Goal: Task Accomplishment & Management: Manage account settings

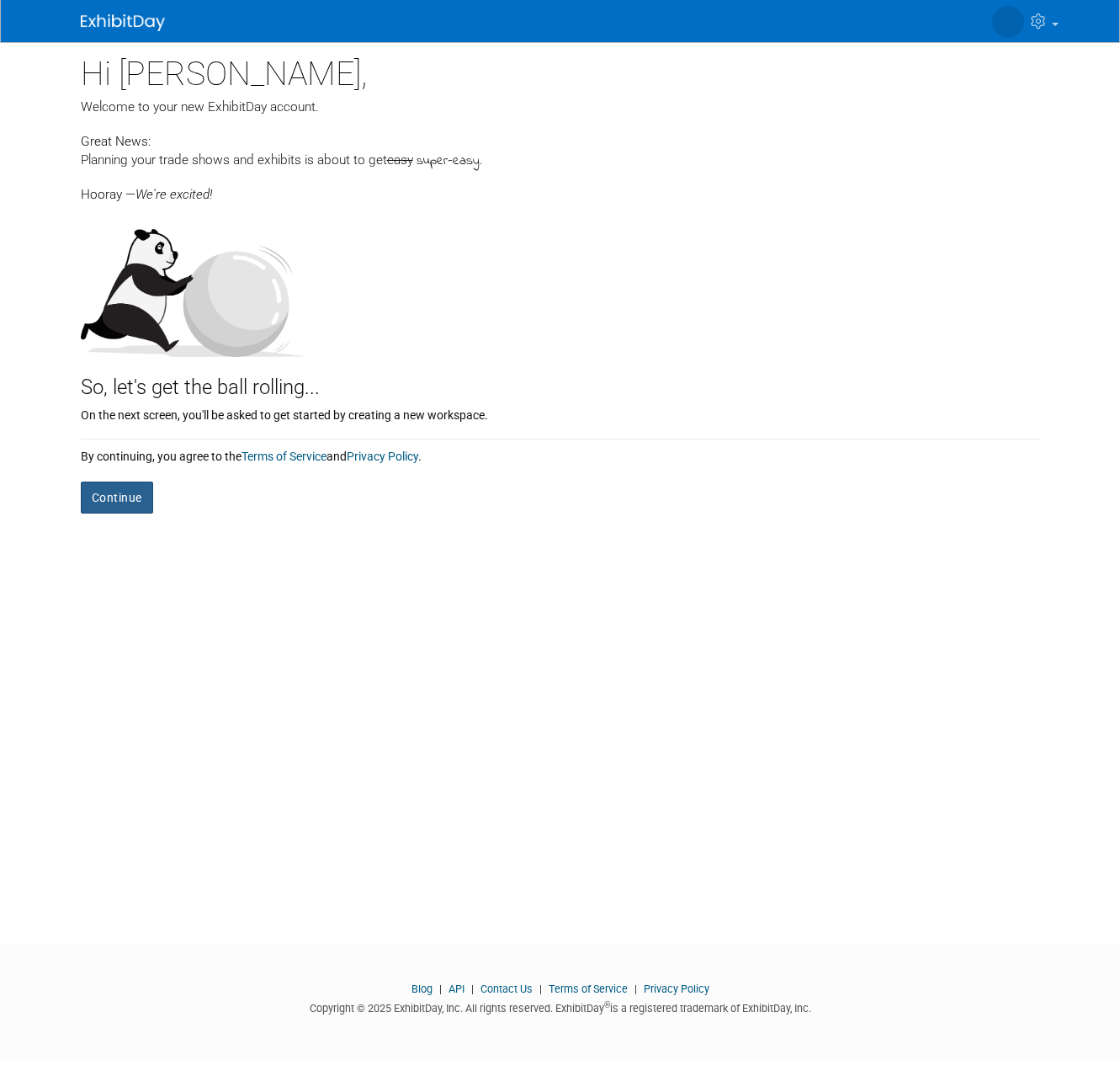
click at [94, 496] on button "Continue" at bounding box center [116, 497] width 73 height 32
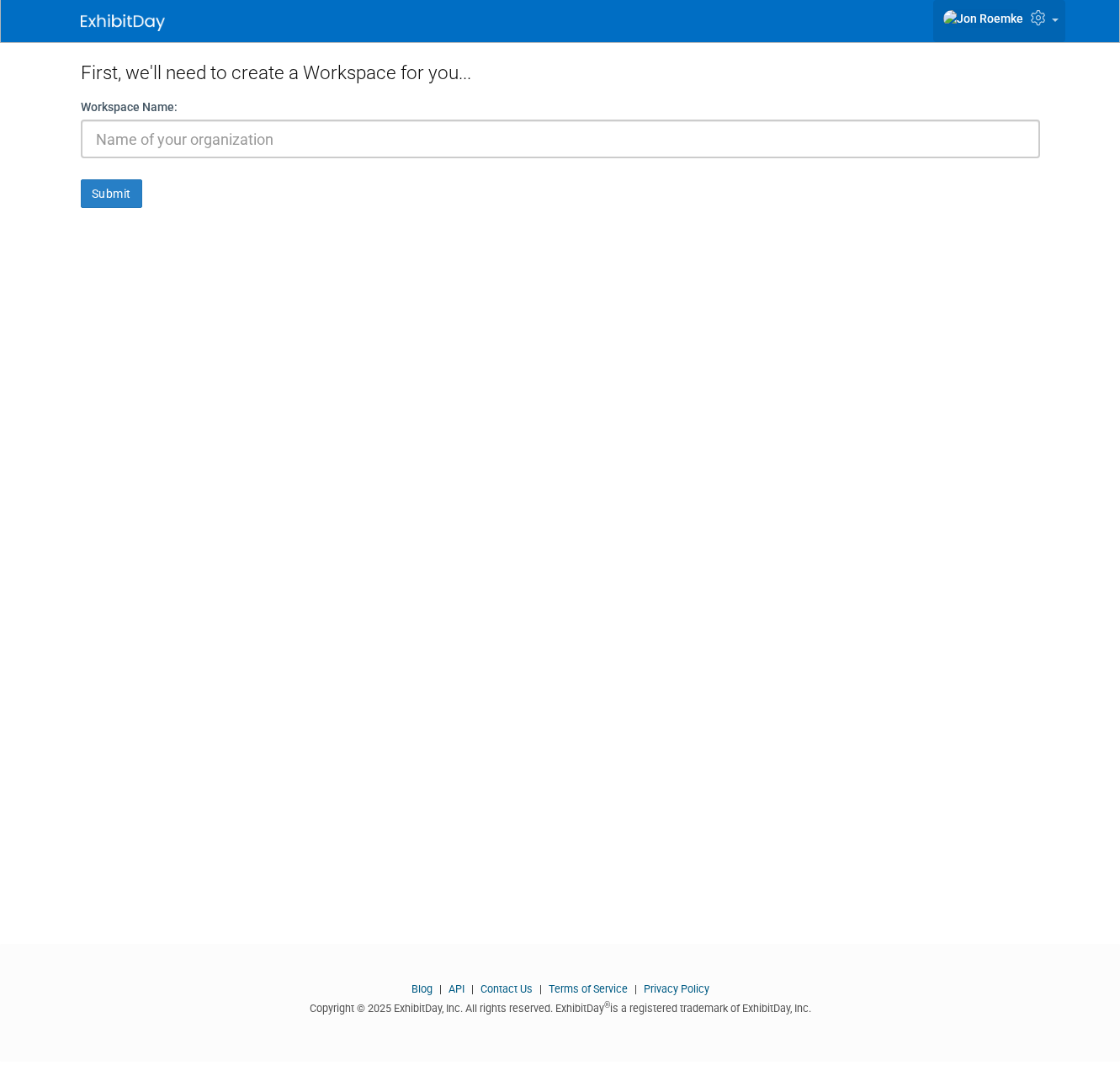
click at [1051, 20] on link at bounding box center [999, 21] width 132 height 42
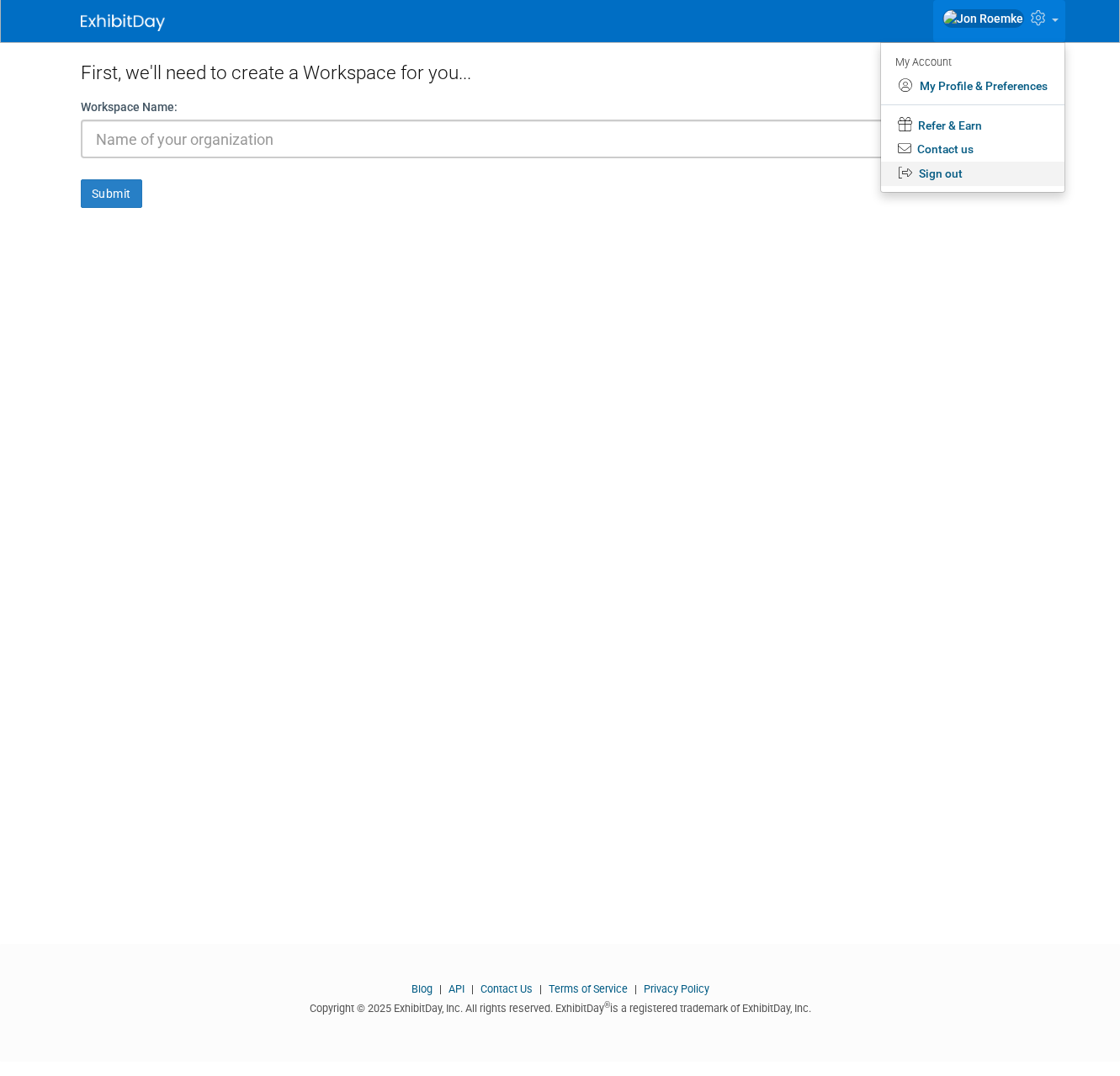
click at [940, 169] on link "Sign out" at bounding box center [972, 174] width 184 height 25
